Goal: Participate in discussion: Engage in conversation with other users on a specific topic

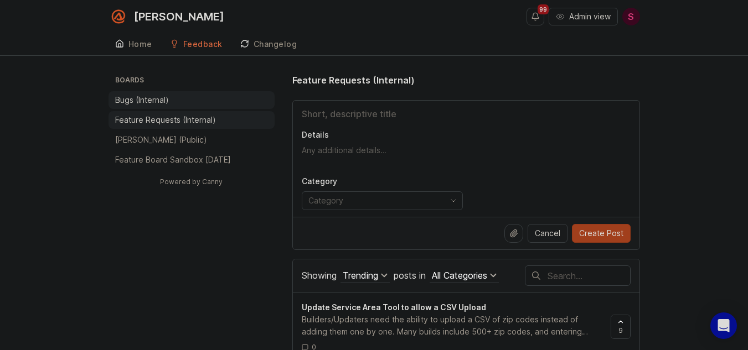
click at [154, 98] on p "Bugs (Internal)" at bounding box center [142, 100] width 54 height 11
click at [631, 19] on span "S" at bounding box center [631, 16] width 6 height 13
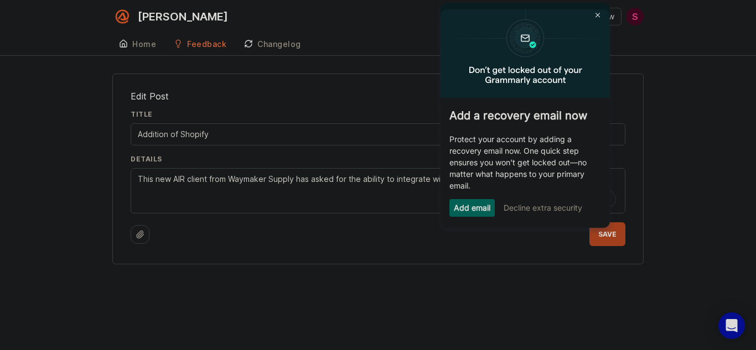
type textarea "This new AIR client from Waymaker Supply has asked for the ability to integrate…"
click at [698, 174] on div "Edit Post Title Addition of Shopify Details This new AIR pro has asked for the …" at bounding box center [378, 169] width 756 height 191
click at [612, 231] on body "Add a recovery email now Protect your account by adding a recovery email now. O…" at bounding box center [526, 119] width 182 height 232
click at [600, 14] on img at bounding box center [598, 15] width 4 height 5
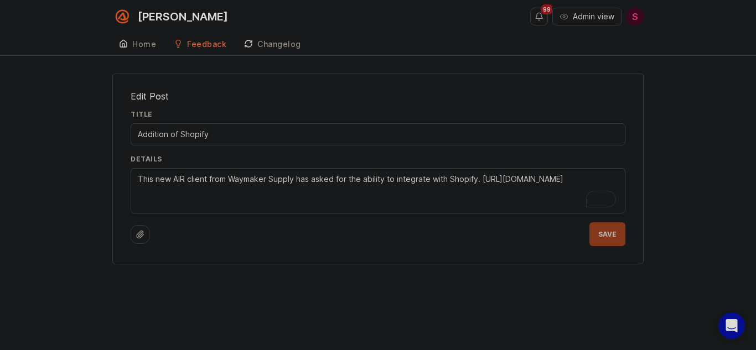
click at [614, 235] on span "Save" at bounding box center [608, 234] width 18 height 8
